Goal: Transaction & Acquisition: Purchase product/service

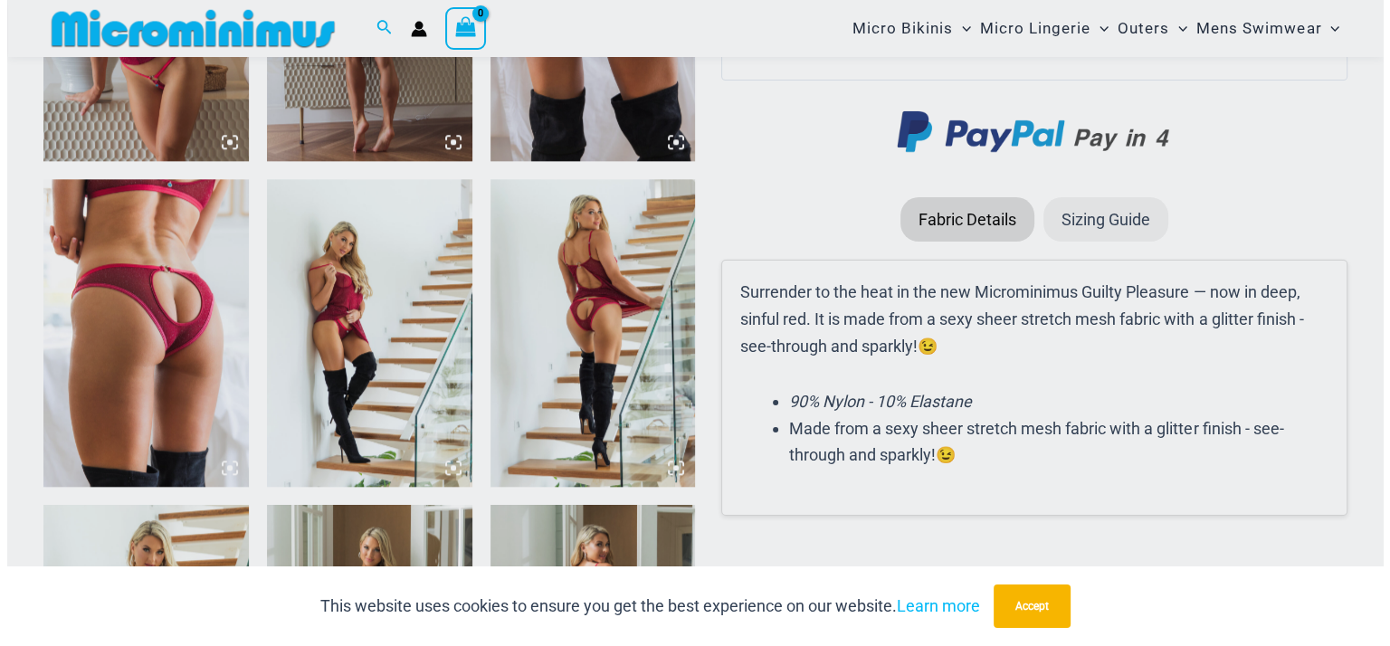
scroll to position [2129, 0]
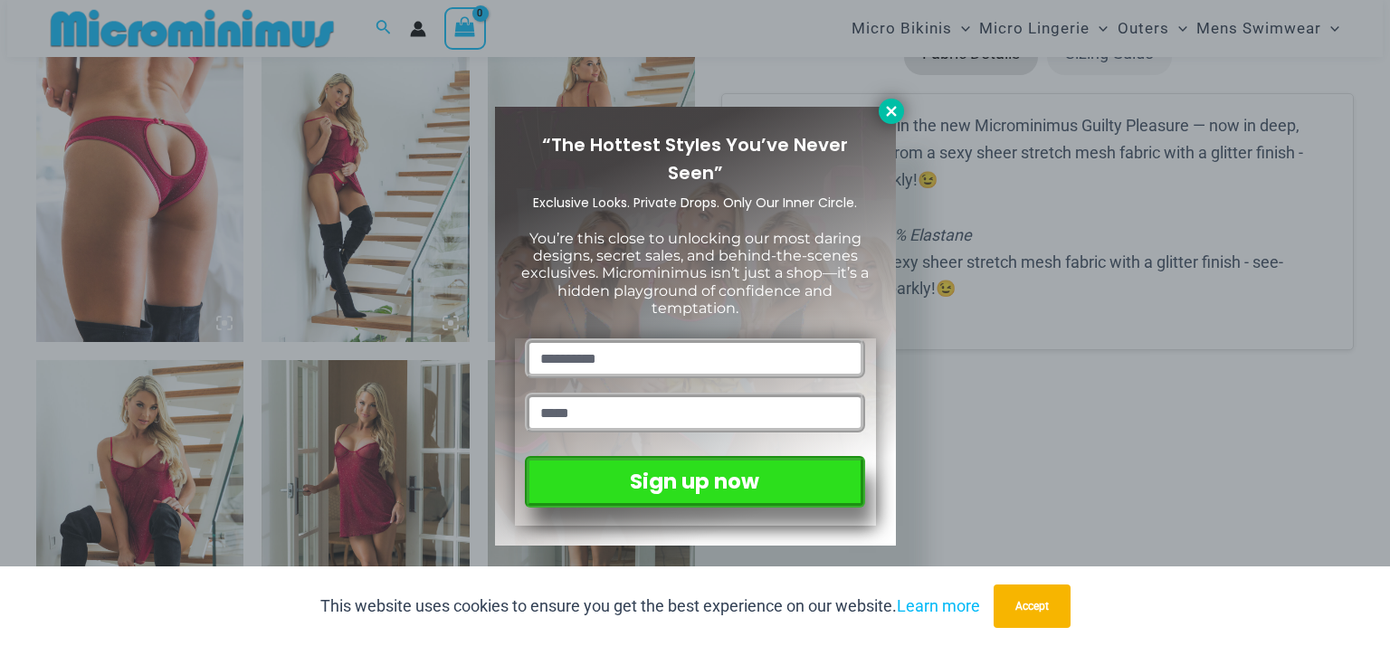
click at [887, 117] on icon at bounding box center [891, 111] width 16 height 16
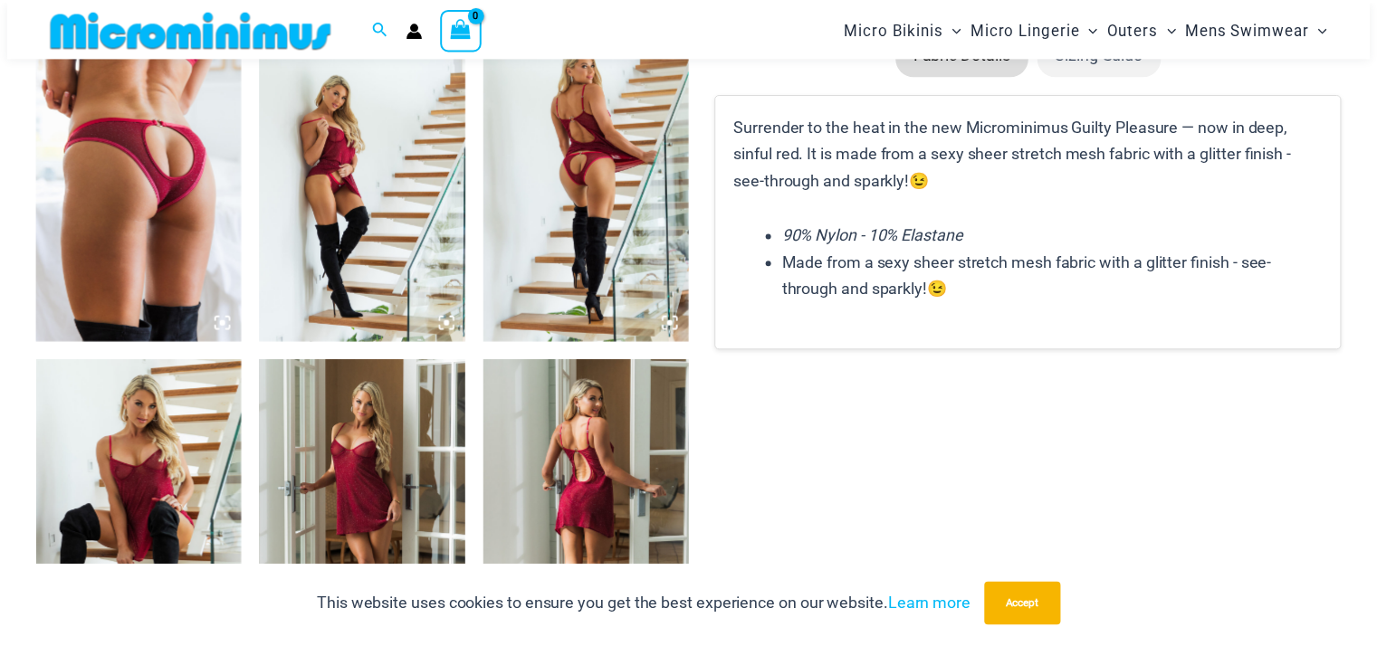
scroll to position [2109, 0]
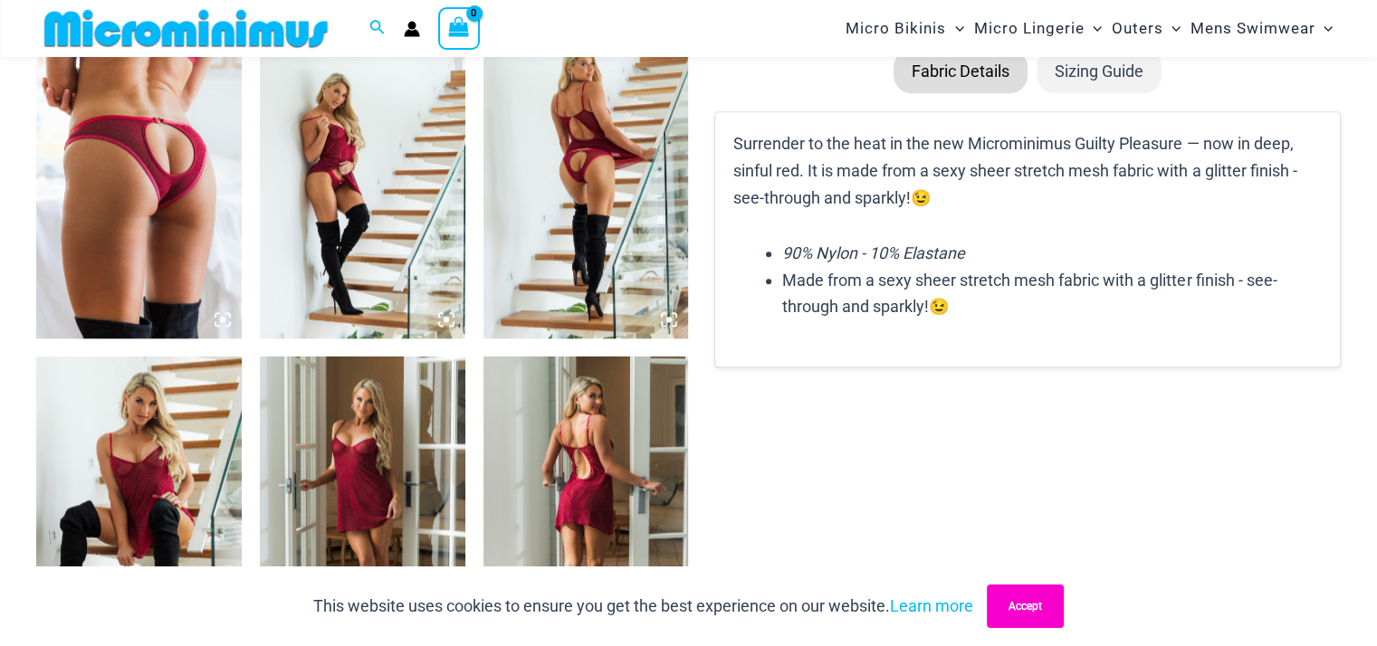
click at [1021, 608] on button "Accept" at bounding box center [1025, 606] width 77 height 43
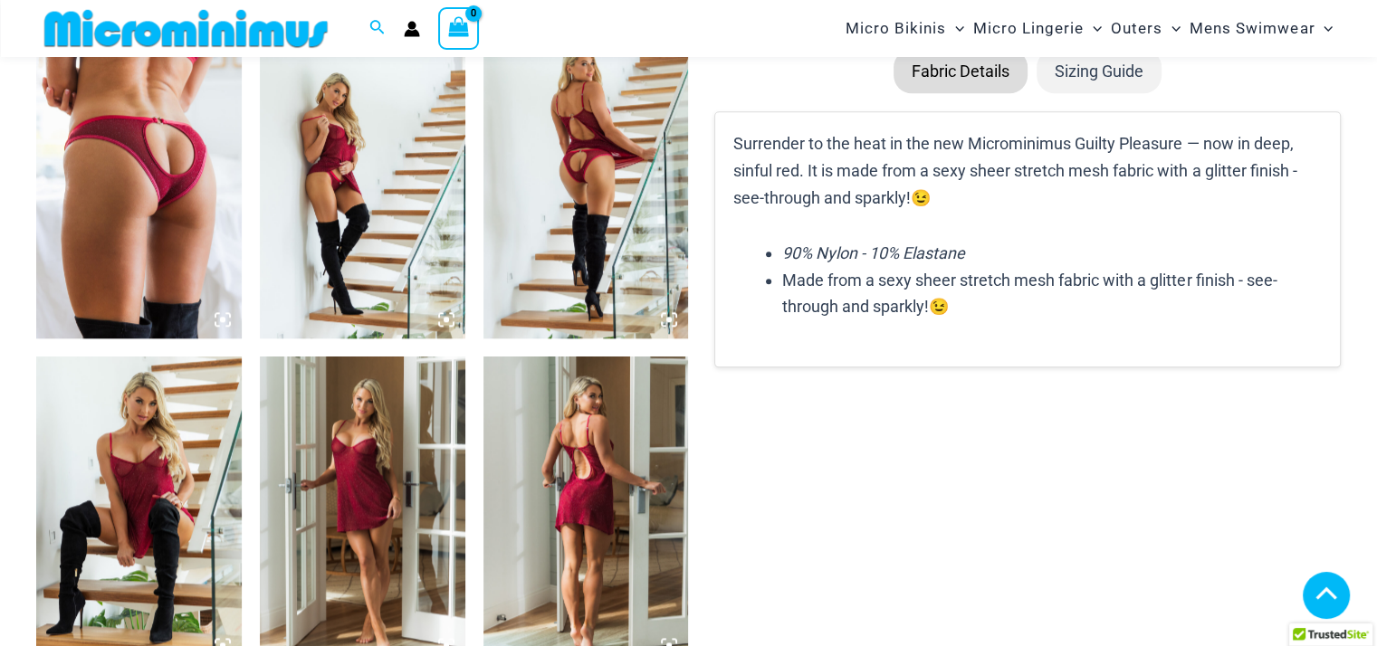
click at [579, 439] on img at bounding box center [585, 511] width 205 height 308
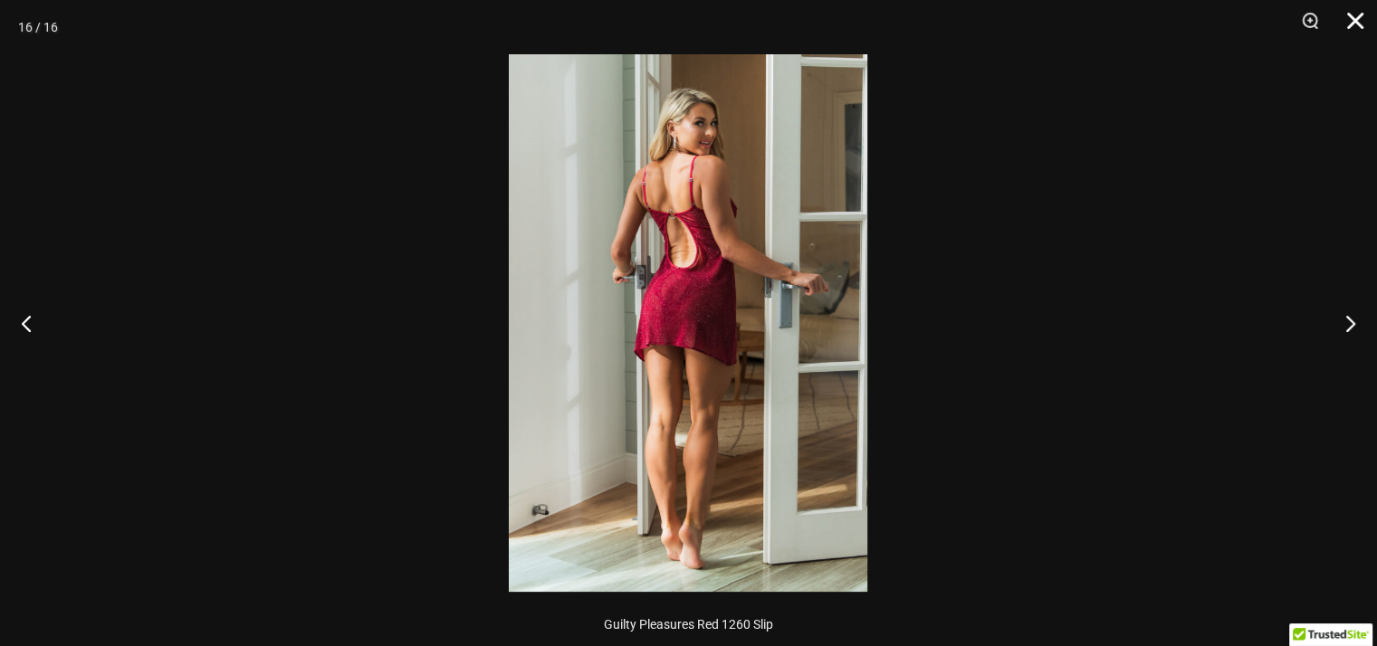
click at [1355, 12] on button "Close" at bounding box center [1348, 27] width 45 height 54
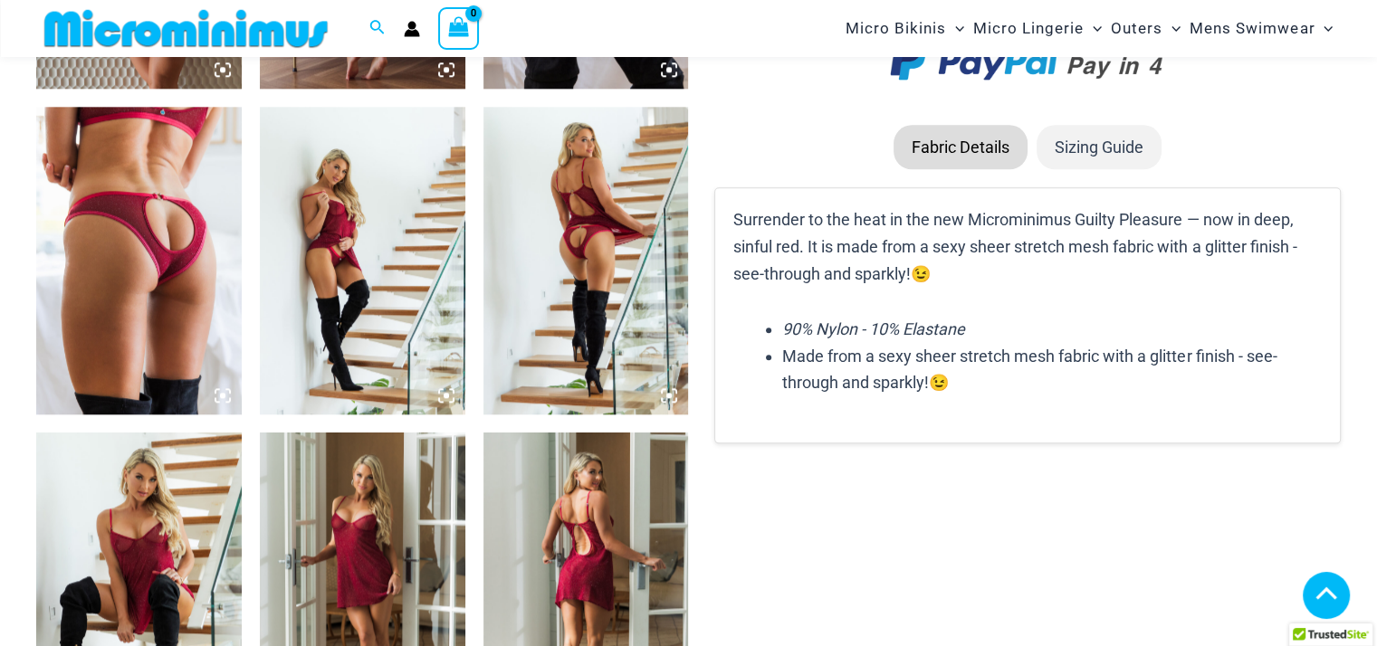
scroll to position [2096, 0]
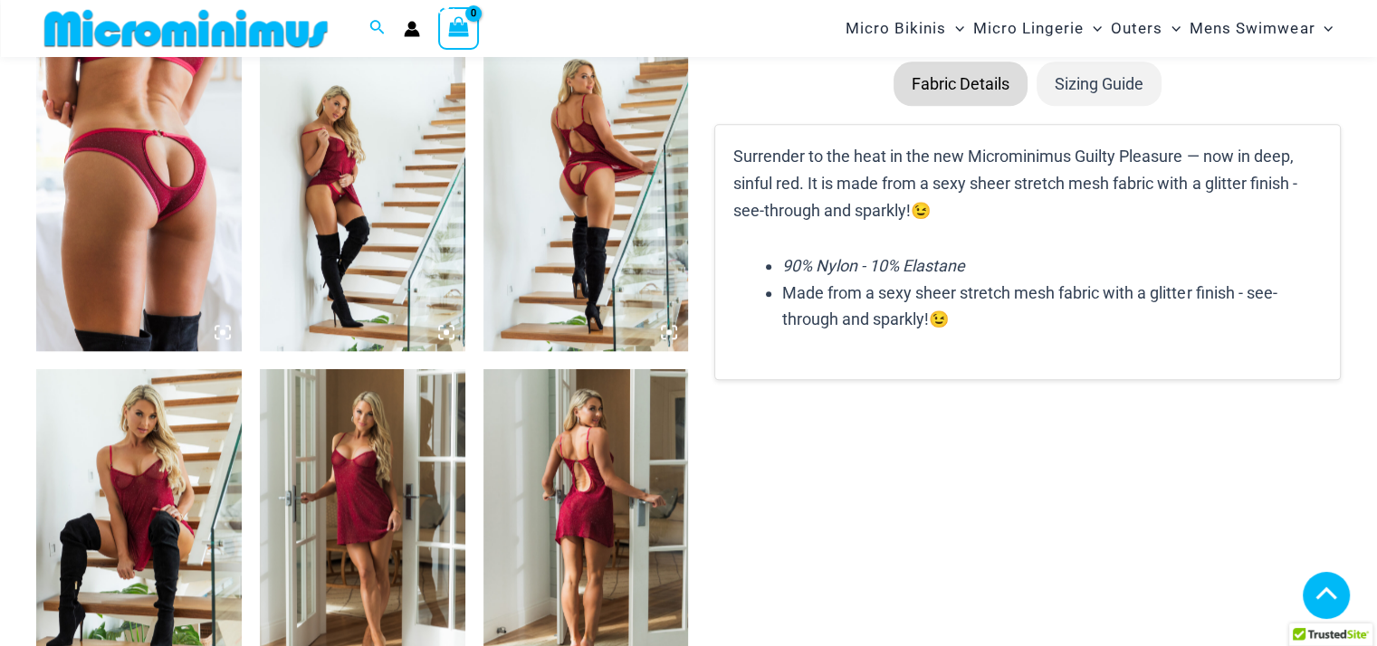
click at [587, 509] on img at bounding box center [585, 523] width 205 height 308
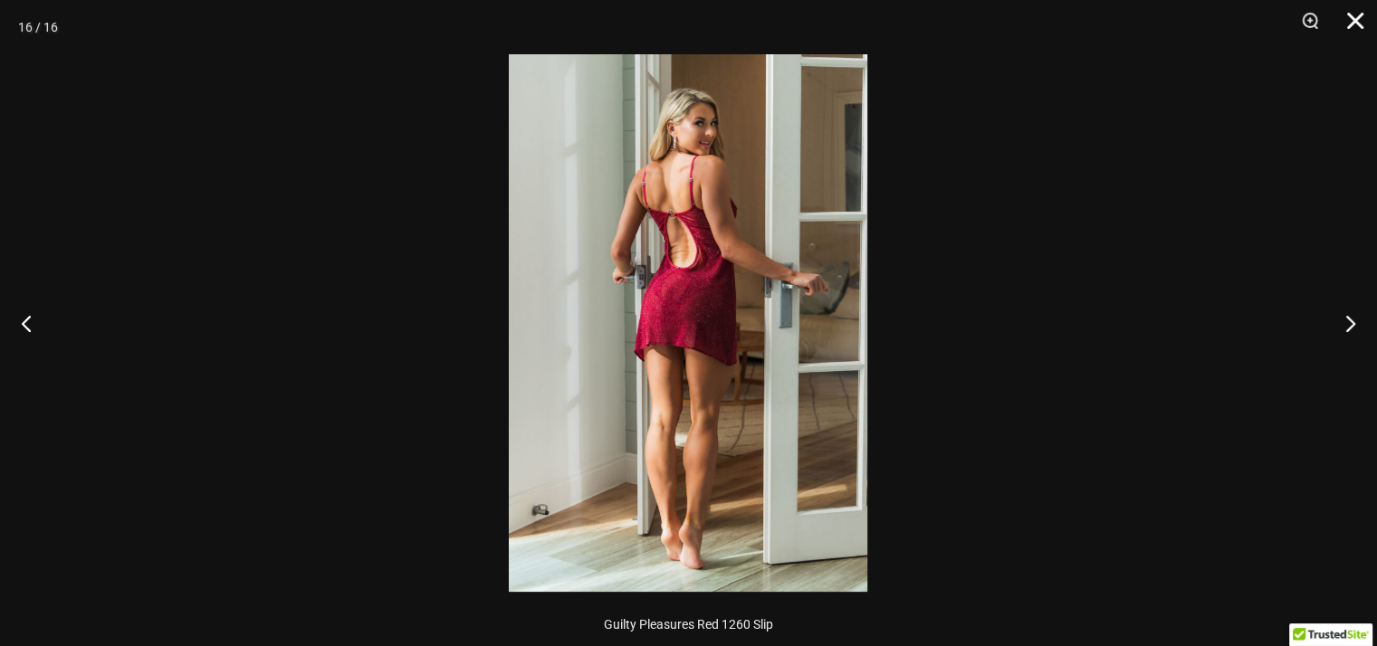
click at [1360, 21] on button "Close" at bounding box center [1348, 27] width 45 height 54
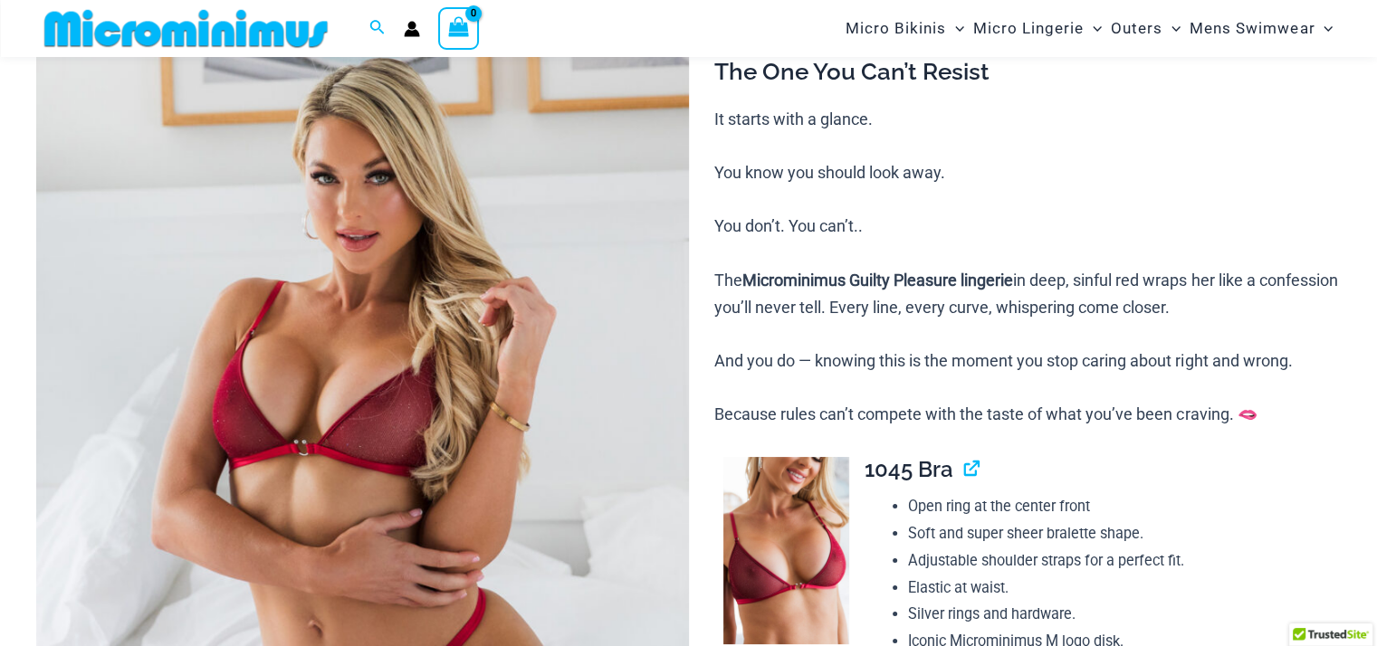
scroll to position [134, 0]
